Goal: Information Seeking & Learning: Learn about a topic

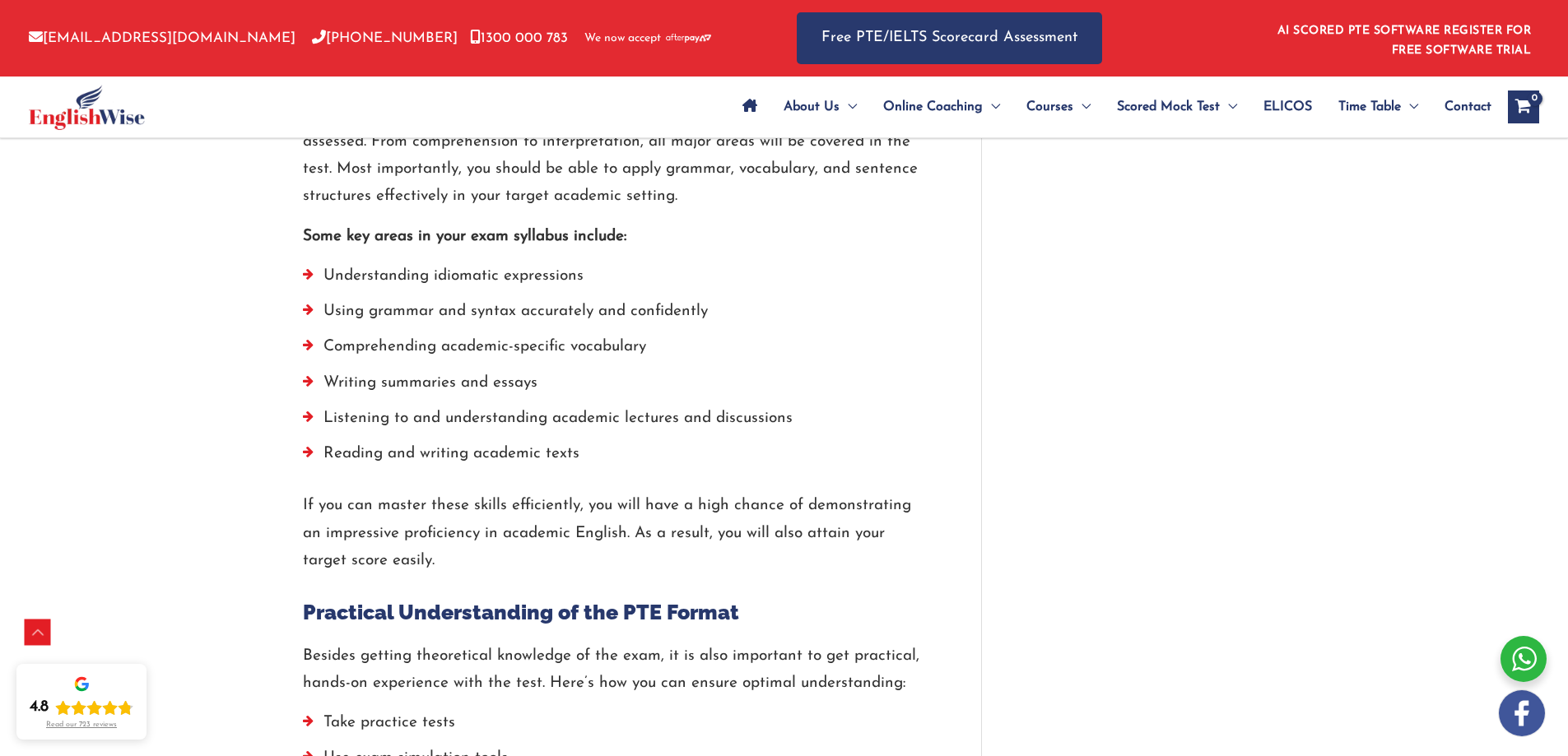
scroll to position [3839, 0]
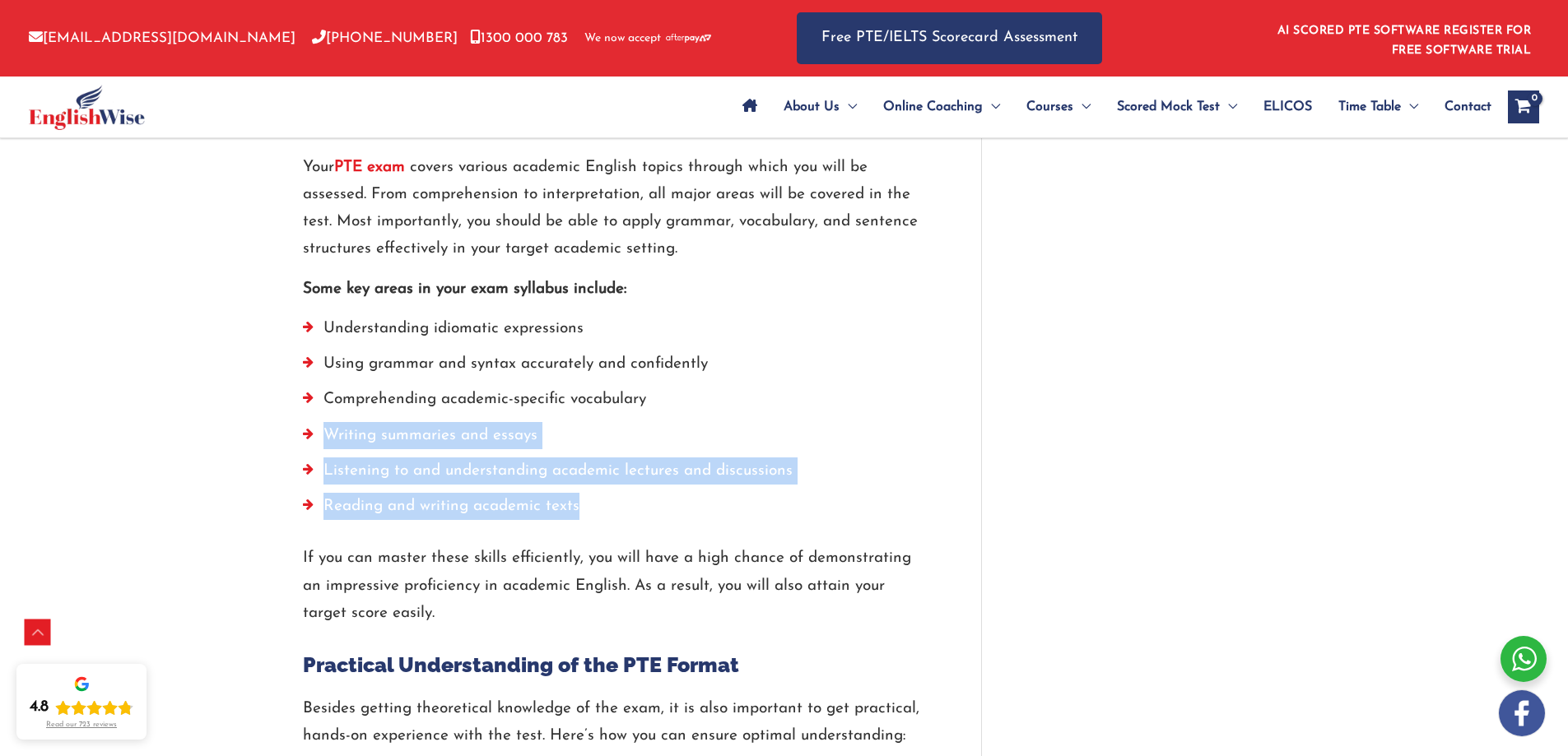
drag, startPoint x: 610, startPoint y: 486, endPoint x: 294, endPoint y: 400, distance: 327.5
click at [339, 422] on li "Writing summaries and essays" at bounding box center [611, 440] width 616 height 36
drag, startPoint x: 591, startPoint y: 478, endPoint x: 297, endPoint y: 371, distance: 312.9
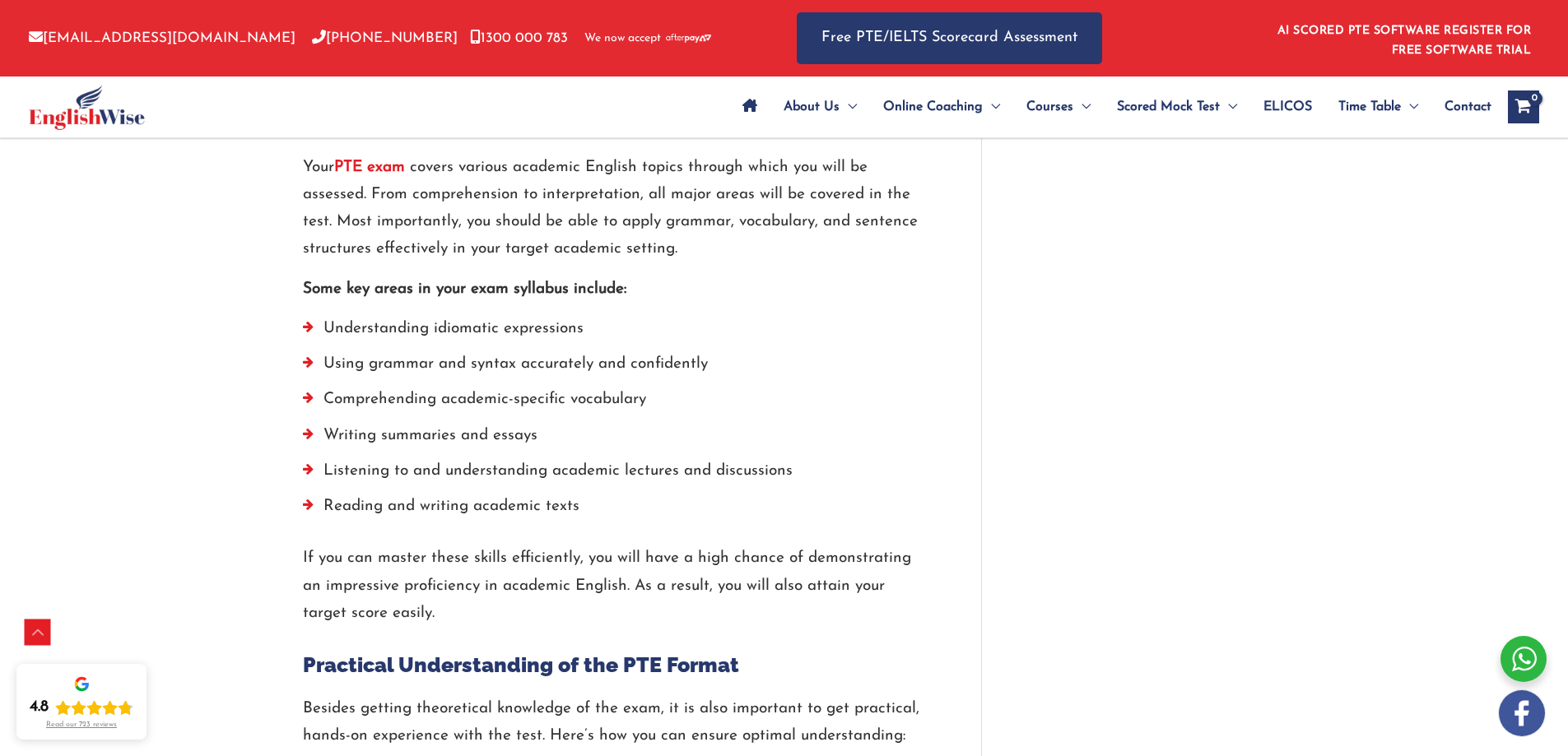
click at [312, 386] on li "Comprehending academic-specific vocabulary" at bounding box center [611, 403] width 616 height 36
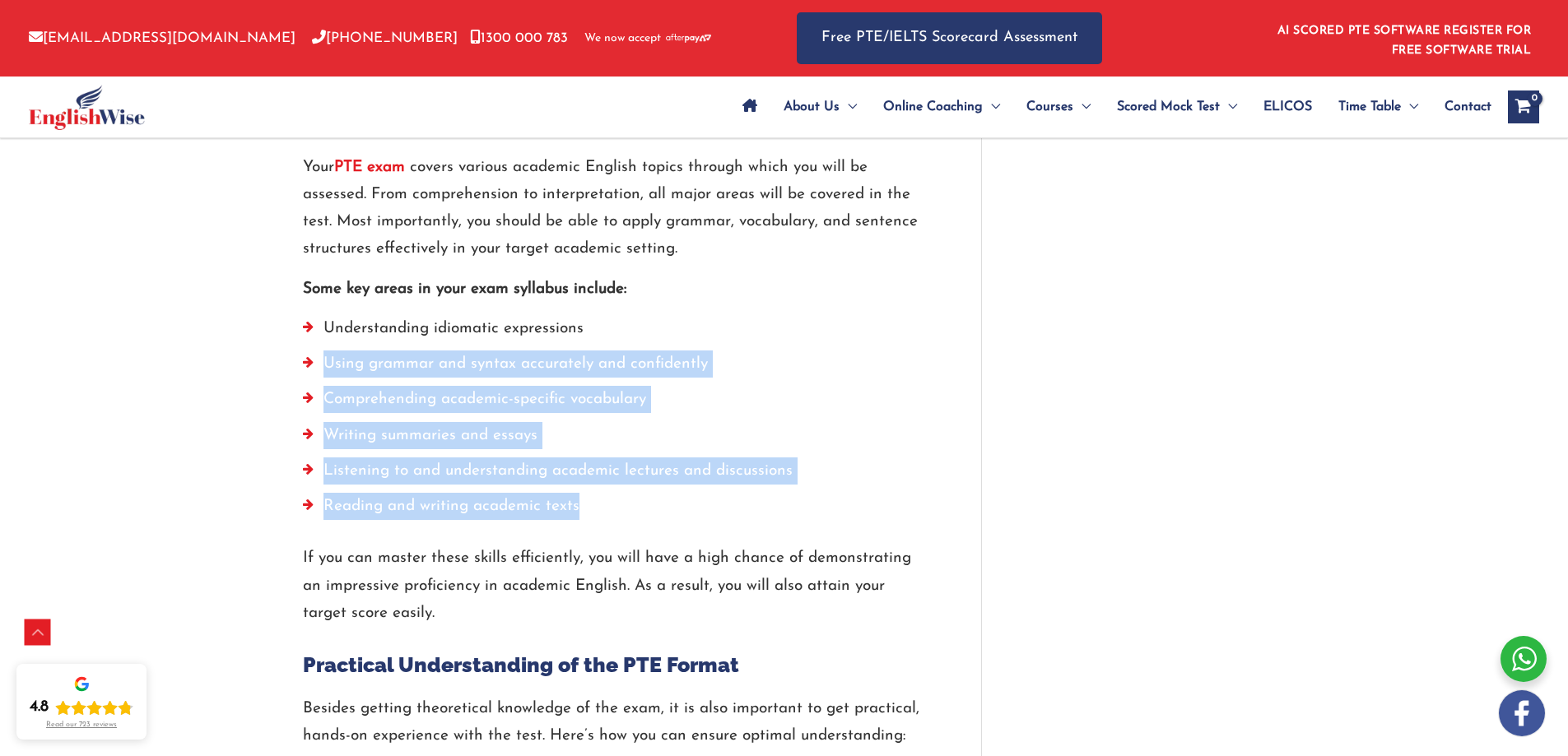
drag, startPoint x: 312, startPoint y: 334, endPoint x: 637, endPoint y: 487, distance: 359.2
click at [637, 487] on ul "Understanding idiomatic expressions Using grammar and syntax accurately and con…" at bounding box center [611, 422] width 616 height 214
click at [637, 493] on li "Reading and writing academic texts" at bounding box center [611, 510] width 616 height 36
drag, startPoint x: 606, startPoint y: 485, endPoint x: 285, endPoint y: 284, distance: 378.7
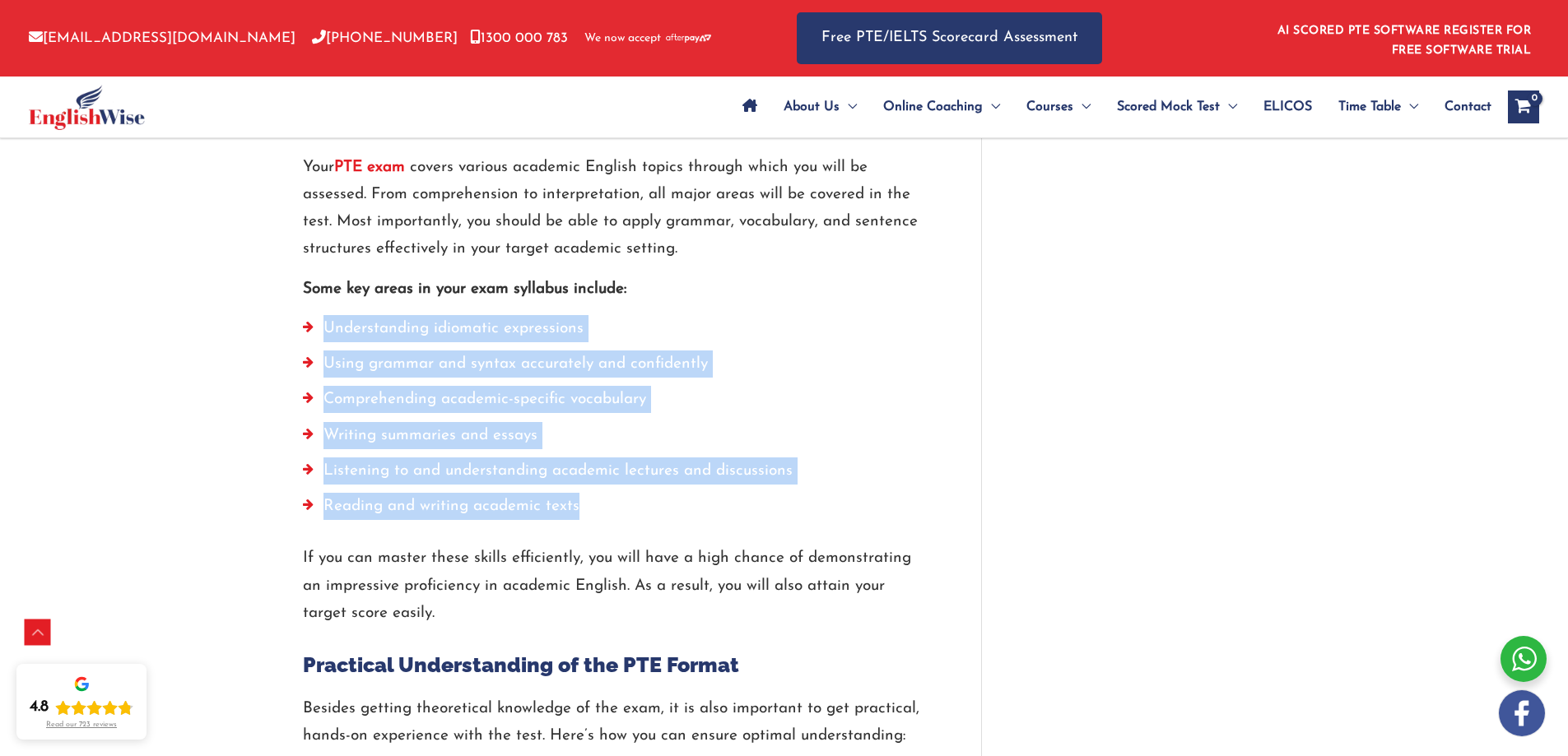
drag, startPoint x: 302, startPoint y: 293, endPoint x: 602, endPoint y: 474, distance: 350.4
click at [602, 493] on li "Reading and writing academic texts" at bounding box center [611, 510] width 616 height 36
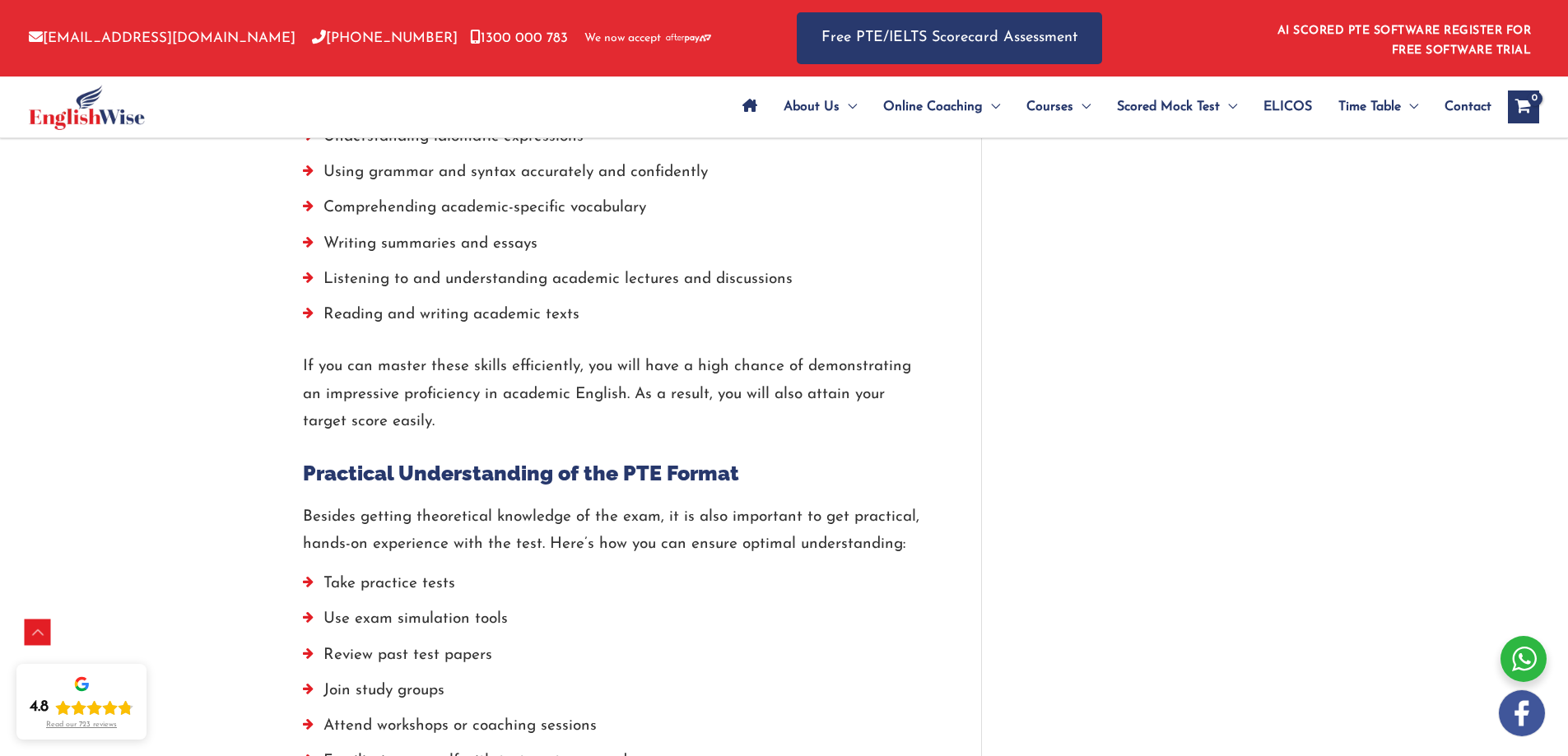
scroll to position [4223, 0]
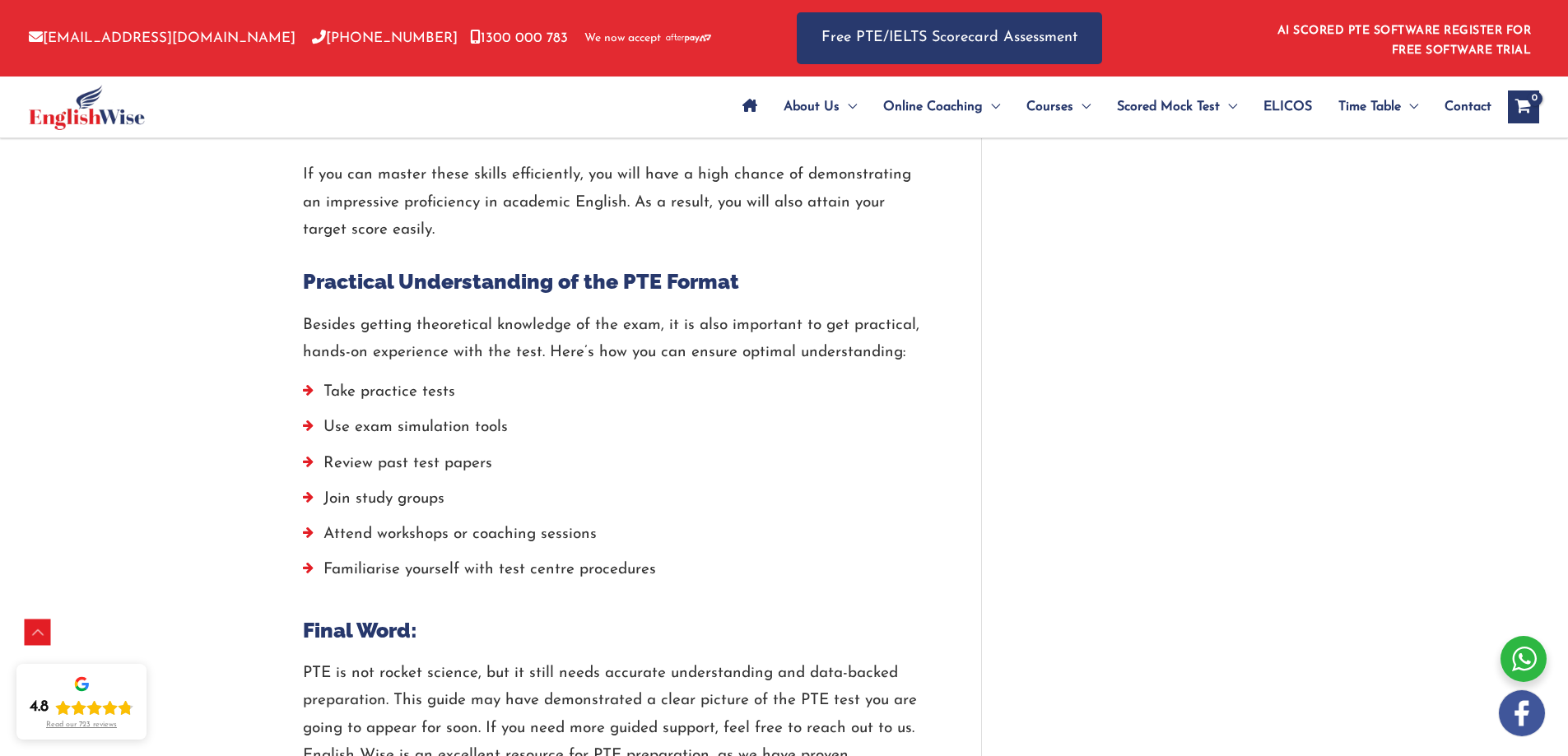
click at [394, 378] on li "Take practice tests" at bounding box center [611, 396] width 616 height 36
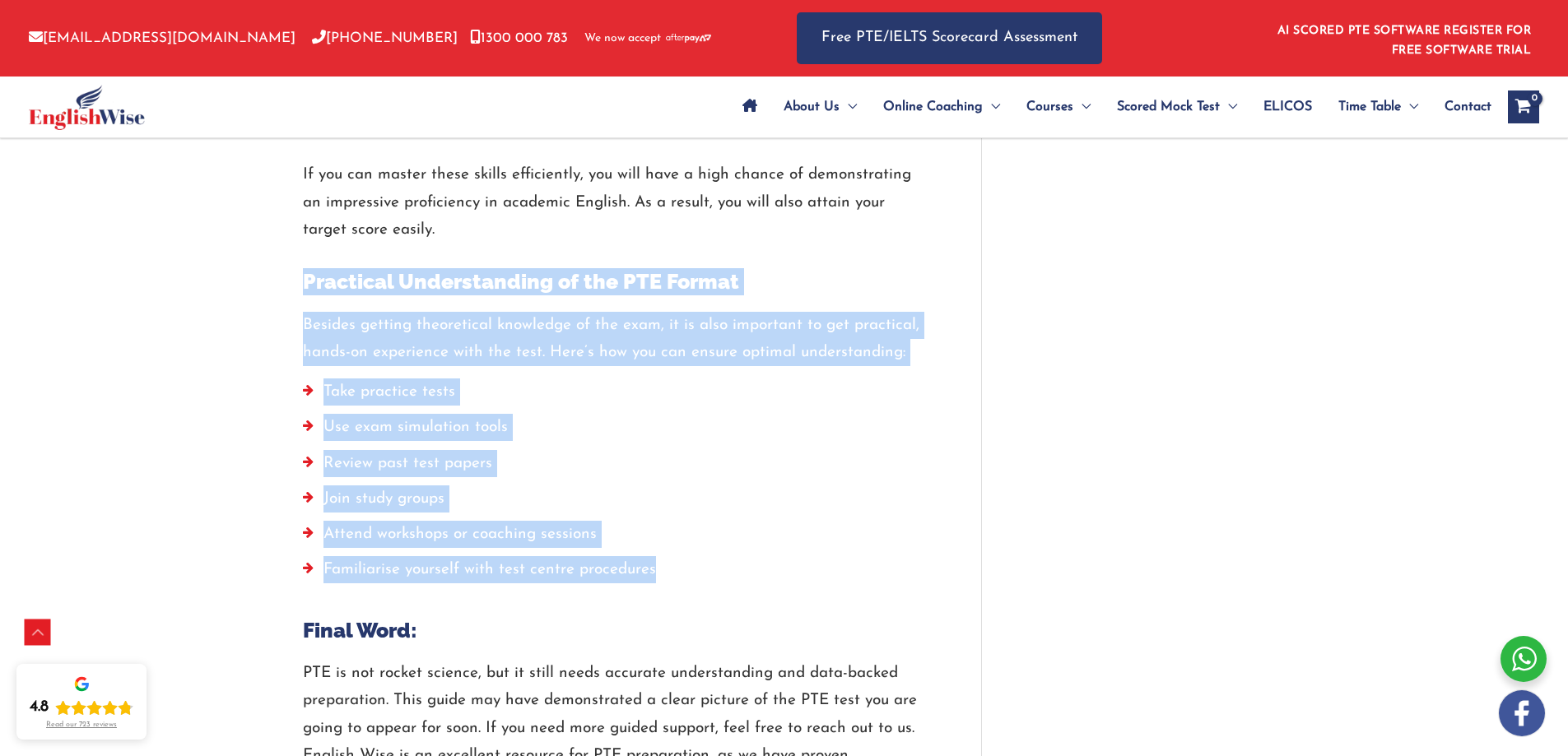
drag, startPoint x: 298, startPoint y: 257, endPoint x: 688, endPoint y: 543, distance: 483.6
click at [688, 556] on li "Familiarise yourself with test centre procedures" at bounding box center [611, 574] width 616 height 36
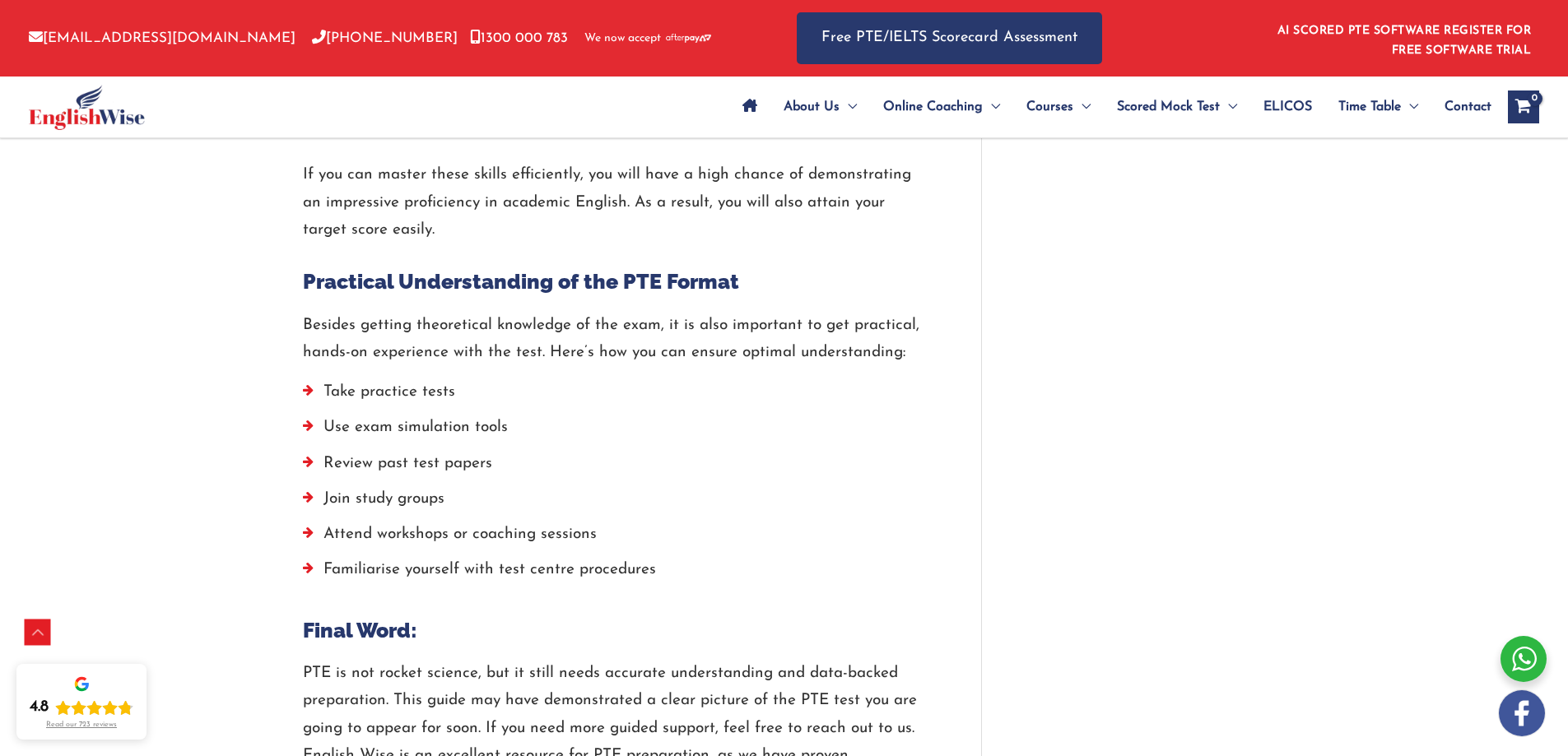
click at [685, 556] on li "Familiarise yourself with test centre procedures" at bounding box center [611, 574] width 616 height 36
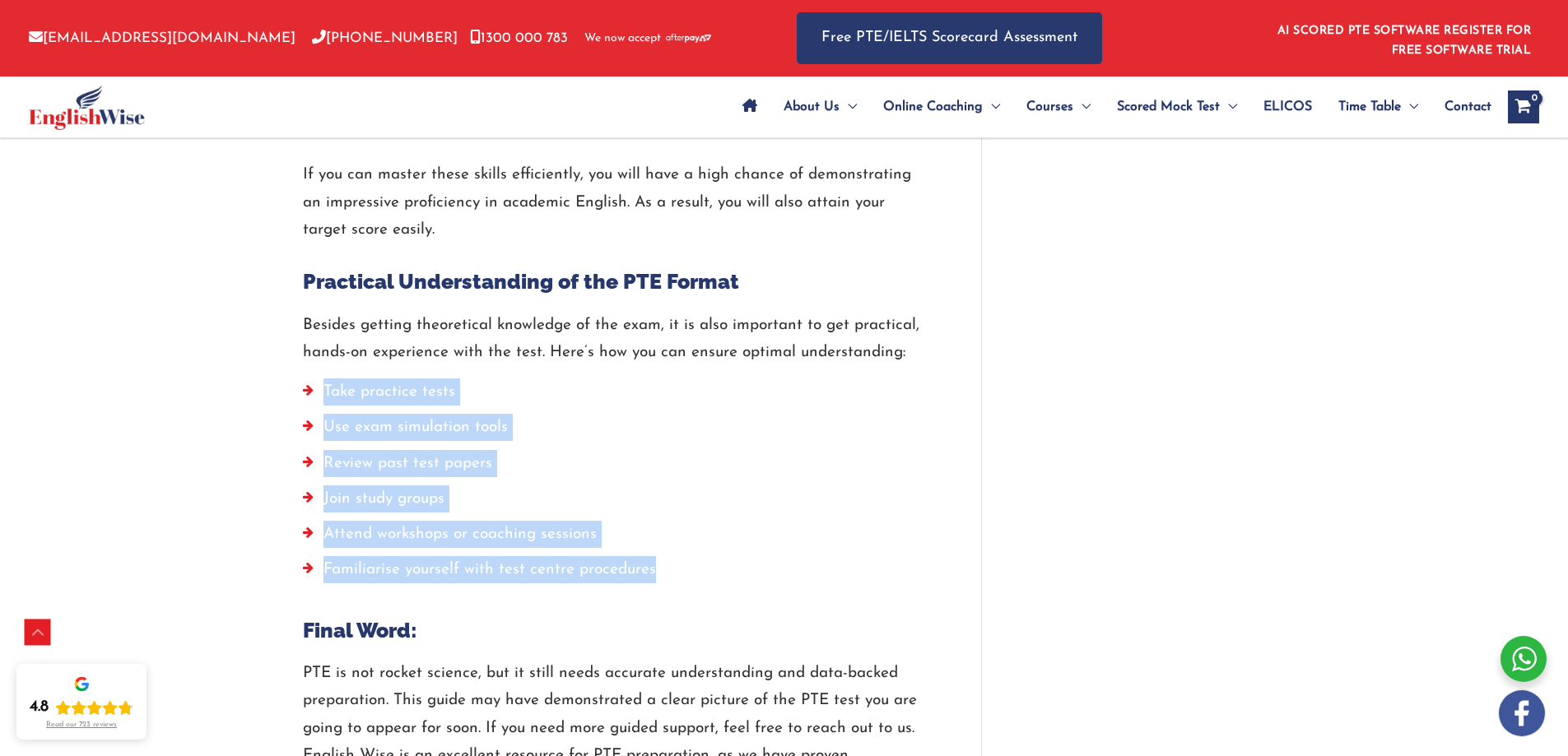
drag, startPoint x: 682, startPoint y: 548, endPoint x: 277, endPoint y: 353, distance: 449.5
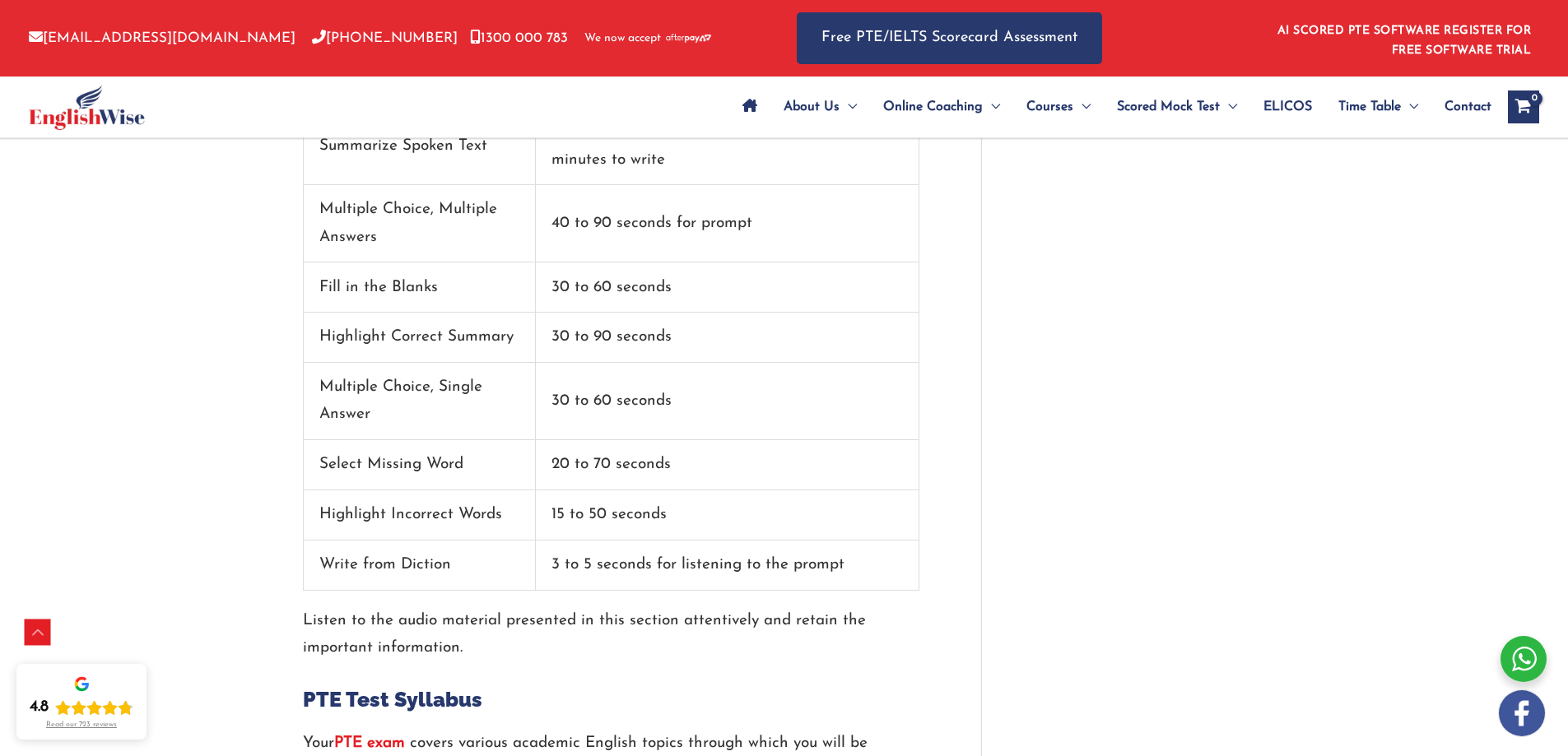
scroll to position [2688, 0]
